Goal: Task Accomplishment & Management: Manage account settings

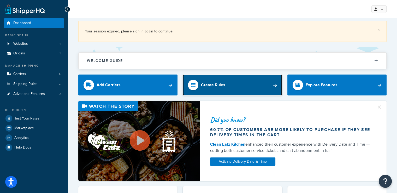
click at [235, 88] on link "Create Rules" at bounding box center [232, 84] width 99 height 21
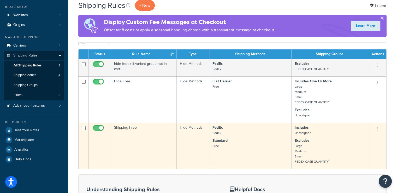
scroll to position [26, 0]
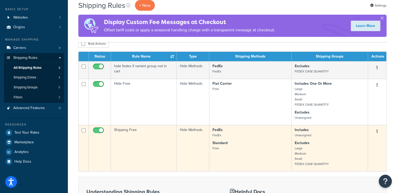
click at [376, 130] on button "button" at bounding box center [376, 131] width 7 height 8
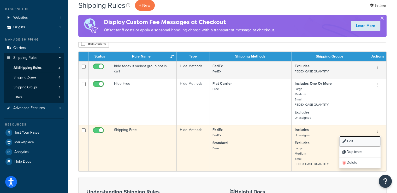
click at [360, 142] on link "Edit" at bounding box center [359, 141] width 41 height 11
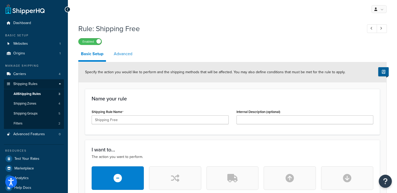
click at [119, 55] on link "Advanced" at bounding box center [123, 53] width 24 height 13
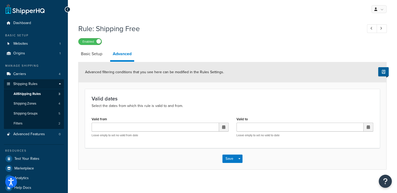
scroll to position [6, 0]
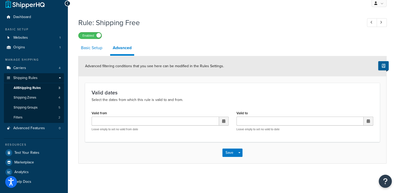
click at [87, 46] on link "Basic Setup" at bounding box center [91, 47] width 27 height 13
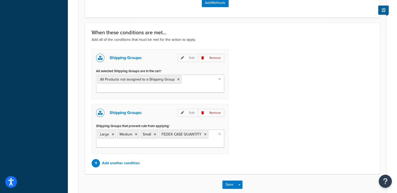
scroll to position [319, 0]
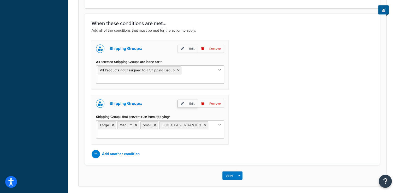
click at [189, 103] on p "Edit" at bounding box center [187, 103] width 20 height 8
select select "any"
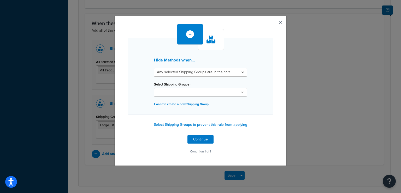
click at [273, 24] on button "button" at bounding box center [272, 24] width 1 height 1
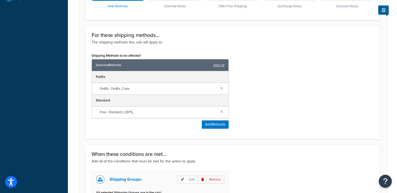
scroll to position [319, 0]
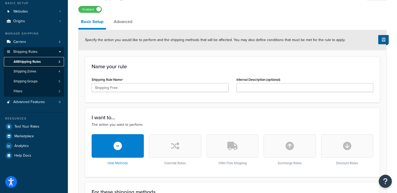
click at [39, 62] on span "All Shipping Rules" at bounding box center [27, 61] width 27 height 4
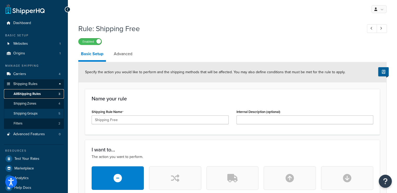
scroll to position [0, 0]
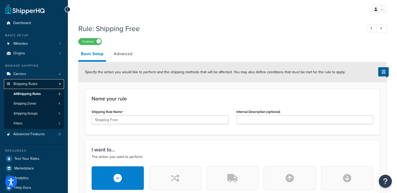
click at [37, 83] on link "Shipping Rules" at bounding box center [34, 84] width 60 height 10
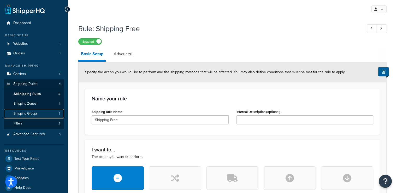
click at [26, 114] on span "Shipping Groups" at bounding box center [26, 113] width 24 height 4
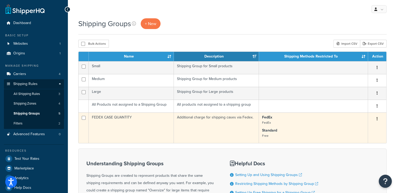
click at [378, 118] on button "button" at bounding box center [376, 119] width 7 height 8
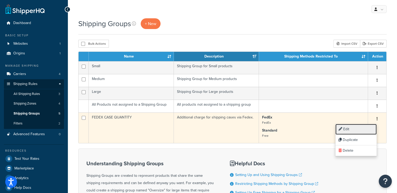
click at [362, 130] on link "Edit" at bounding box center [355, 129] width 41 height 11
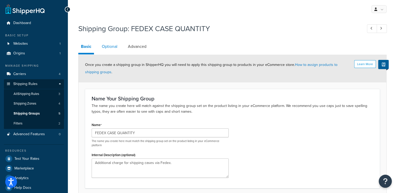
click at [104, 45] on link "Optional" at bounding box center [109, 46] width 21 height 13
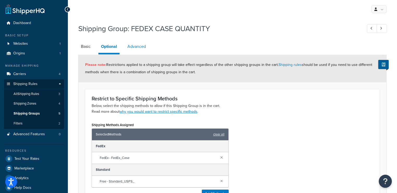
click at [142, 46] on link "Advanced" at bounding box center [137, 46] width 24 height 13
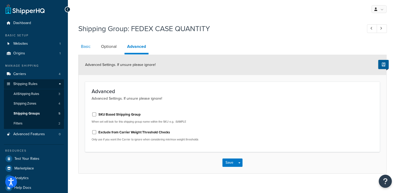
click at [88, 46] on link "Basic" at bounding box center [85, 46] width 15 height 13
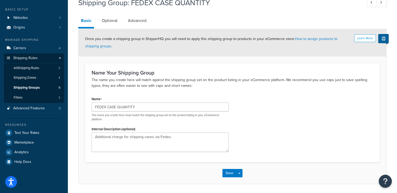
scroll to position [26, 0]
click at [31, 69] on span "All Shipping Rules" at bounding box center [27, 67] width 26 height 4
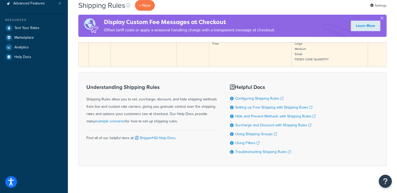
scroll to position [52, 0]
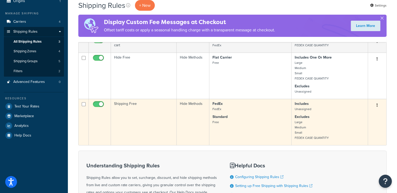
click at [136, 116] on td "Shipping Free" at bounding box center [144, 122] width 66 height 46
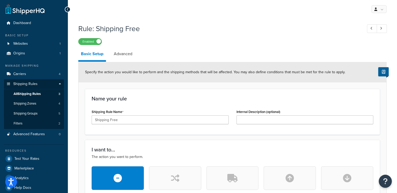
scroll to position [78, 0]
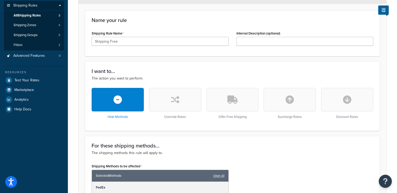
click at [184, 106] on button "button" at bounding box center [175, 99] width 52 height 23
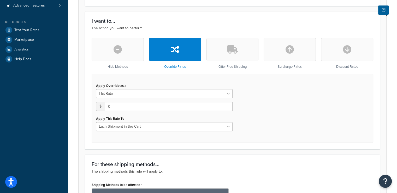
scroll to position [119, 0]
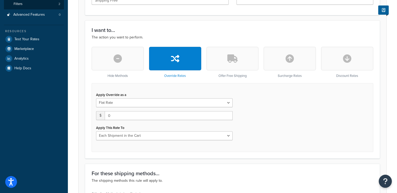
click at [302, 65] on button "button" at bounding box center [290, 58] width 52 height 23
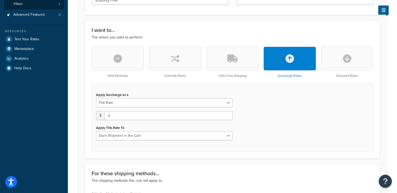
click at [251, 65] on button "button" at bounding box center [232, 58] width 52 height 23
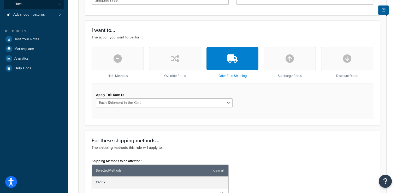
click at [121, 59] on icon "button" at bounding box center [118, 58] width 8 height 8
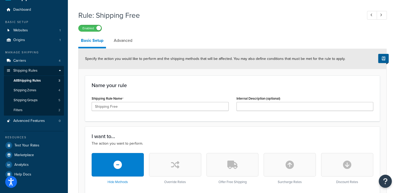
scroll to position [0, 0]
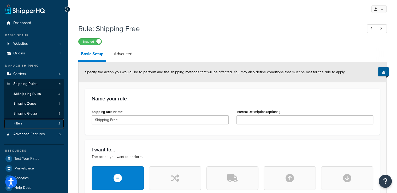
click at [29, 124] on link "Filters 2" at bounding box center [34, 123] width 60 height 10
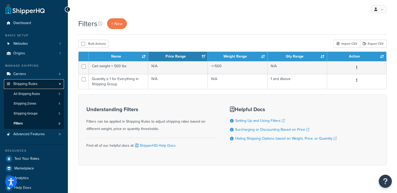
click at [29, 84] on span "Shipping Rules" at bounding box center [25, 84] width 24 height 4
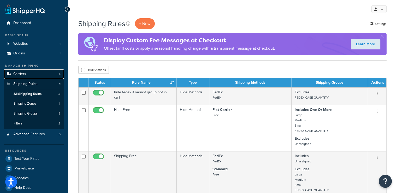
click at [34, 73] on link "Carriers 4" at bounding box center [34, 74] width 60 height 10
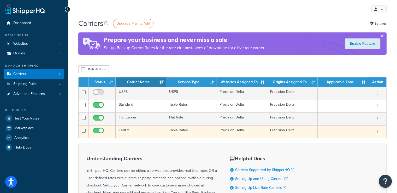
click at [378, 130] on button "button" at bounding box center [376, 131] width 7 height 8
click at [356, 141] on link "Edit" at bounding box center [355, 141] width 41 height 11
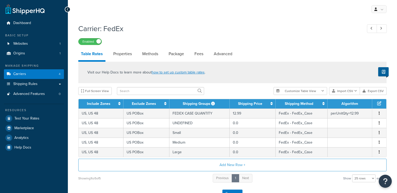
select select "25"
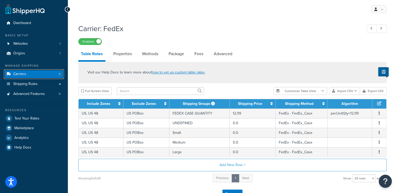
click at [42, 75] on link "Carriers 4" at bounding box center [34, 74] width 60 height 10
